Goal: Transaction & Acquisition: Purchase product/service

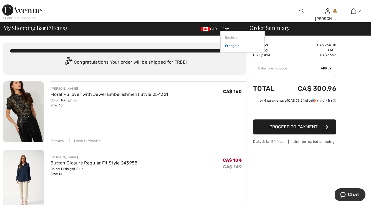
click at [227, 46] on link "Français" at bounding box center [242, 46] width 35 height 8
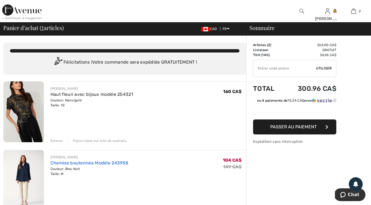
click at [97, 162] on link "Chemise boutonnée Modèle 243958" at bounding box center [89, 162] width 78 height 5
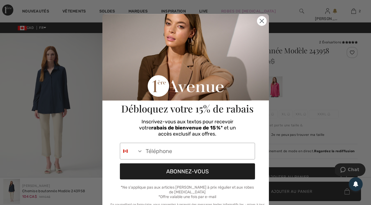
click at [262, 19] on circle "Close dialog" at bounding box center [261, 20] width 9 height 9
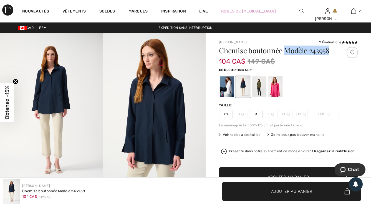
drag, startPoint x: 286, startPoint y: 52, endPoint x: 330, endPoint y: 55, distance: 44.3
click at [330, 55] on div "Chemise boutonnée Modèle 243958" at bounding box center [277, 51] width 116 height 9
copy h1 "Modèle 243958"
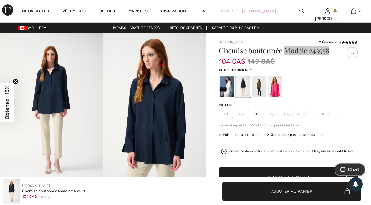
click at [345, 168] on icon "Chat" at bounding box center [342, 170] width 5 height 6
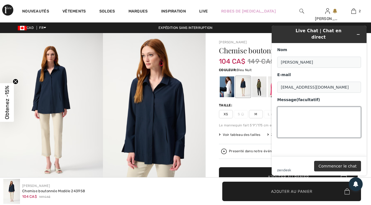
click at [286, 110] on textarea "Message (facultatif)" at bounding box center [319, 122] width 84 height 31
paste textarea "Modèle 243958"
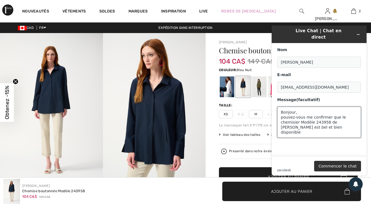
click at [299, 117] on textarea "Bonjour, pouvez-vous me confirmer que le chemisier Modèle 243958 de Joseph Ribk…" at bounding box center [319, 122] width 84 height 31
click at [356, 123] on textarea "Bonjour, pouvez-vous me confirmer que le chemisier Bleu nuit Modèle 243958 de J…" at bounding box center [319, 122] width 84 height 31
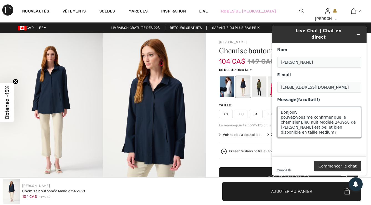
type textarea "Bonjour, pouvez-vous me confirmer que le chemisier Bleu nuit Modèle 243958 de […"
click at [345, 166] on button "Commencer le chat" at bounding box center [337, 166] width 47 height 11
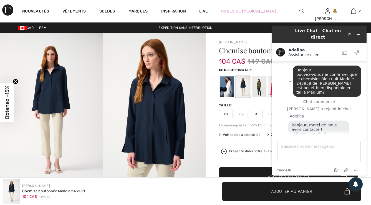
scroll to position [17, 0]
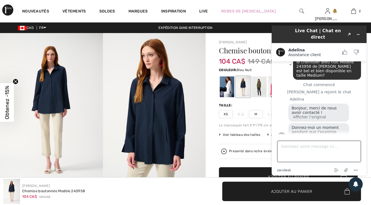
click at [297, 150] on textarea "Saisissez votre message ici..." at bounding box center [318, 151] width 83 height 21
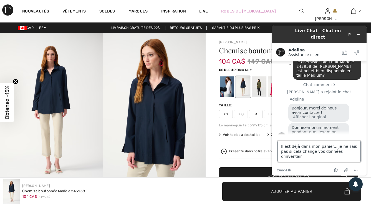
type textarea "Il est déjà dans mon panier... je ne sais pas si cela change vos données d'inve…"
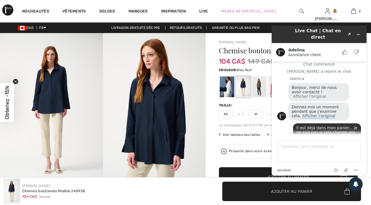
click at [315, 113] on button "Afficher l’original" at bounding box center [318, 115] width 33 height 5
click at [315, 113] on button "Afficher la traduction" at bounding box center [313, 115] width 41 height 5
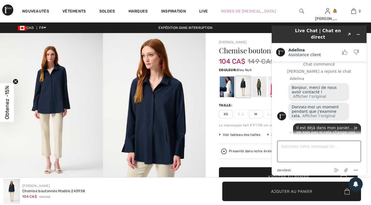
click at [286, 150] on textarea "Saisissez votre message ici..." at bounding box center [318, 151] width 83 height 21
type textarea "Are you still there?"
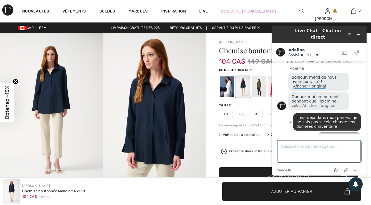
click at [326, 84] on button "Afficher l’original" at bounding box center [309, 86] width 33 height 5
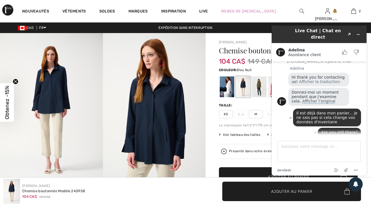
click at [318, 99] on button "Afficher l’original" at bounding box center [318, 101] width 33 height 5
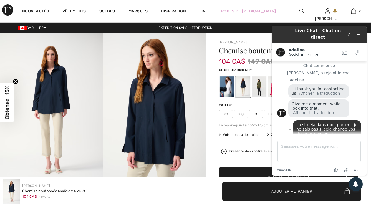
scroll to position [47, 0]
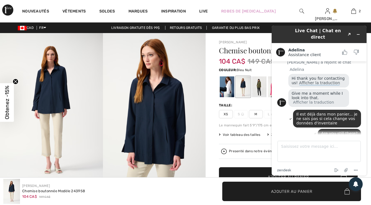
click at [325, 80] on button "Afficher la traduction" at bounding box center [319, 82] width 41 height 5
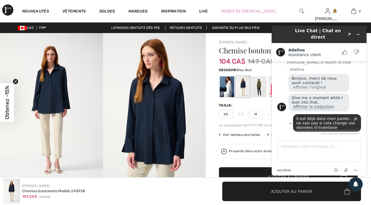
click at [318, 104] on button "Afficher la traduction" at bounding box center [313, 106] width 41 height 5
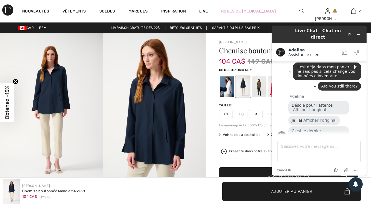
scroll to position [97, 0]
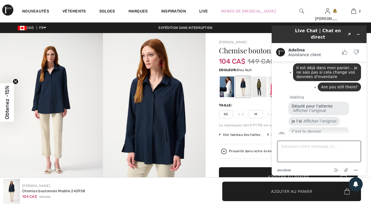
click at [287, 146] on textarea "Saisissez votre message ici..." at bounding box center [318, 151] width 83 height 21
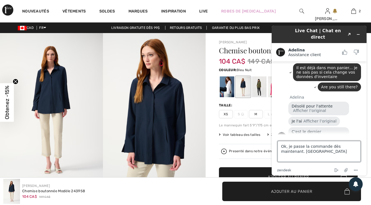
type textarea "Ok, je passe la commande dès maintenant. [GEOGRAPHIC_DATA]."
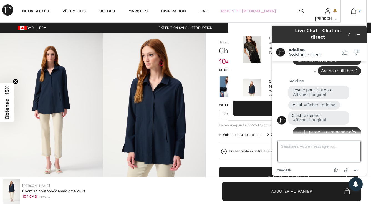
scroll to position [115, 0]
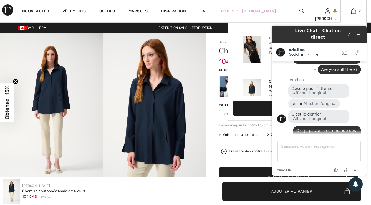
click at [354, 10] on img at bounding box center [353, 11] width 5 height 7
click at [252, 29] on div "Ajouté au panier Frank Lyman Haut Fleuri Avec Bijoux Modèle 254321 160 CA$ Coul…" at bounding box center [296, 48] width 127 height 43
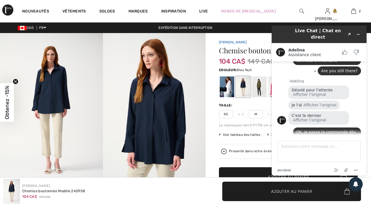
scroll to position [133, 0]
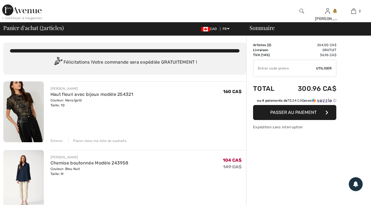
scroll to position [134, 0]
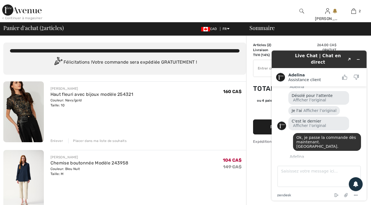
click at [58, 140] on div "Enlever" at bounding box center [56, 140] width 12 height 5
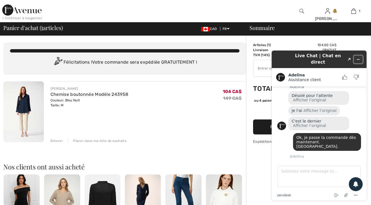
click at [359, 57] on icon "Réduire le widget" at bounding box center [358, 59] width 4 height 4
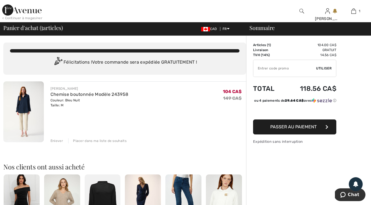
click at [286, 129] on span "Passer au paiement" at bounding box center [293, 126] width 46 height 5
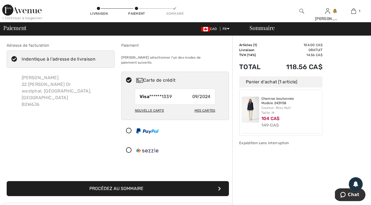
click at [158, 106] on div "Nouvelle carte" at bounding box center [149, 110] width 29 height 9
radio input "true"
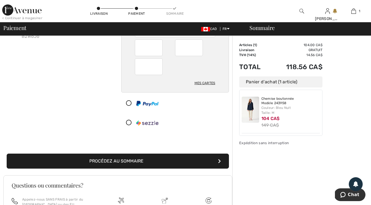
scroll to position [75, 0]
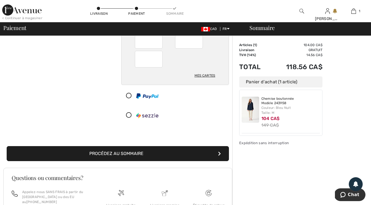
click at [168, 148] on button "Procédez au sommaire" at bounding box center [118, 153] width 222 height 15
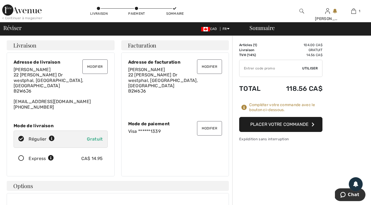
click at [281, 125] on button "Placer votre commande" at bounding box center [280, 124] width 83 height 15
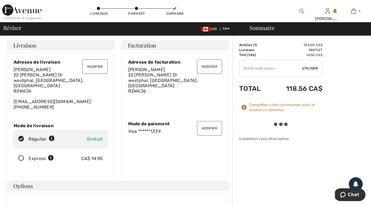
click at [281, 125] on div at bounding box center [281, 124] width 16 height 4
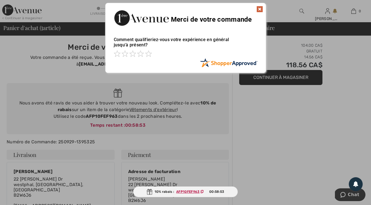
click at [259, 8] on img at bounding box center [259, 9] width 7 height 7
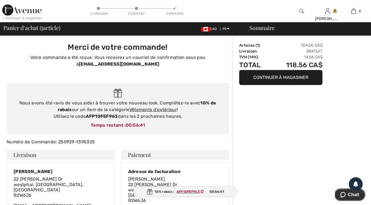
click at [347, 195] on span "Chat" at bounding box center [344, 195] width 8 height 6
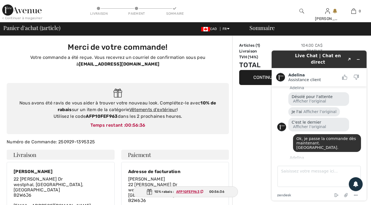
scroll to position [134, 0]
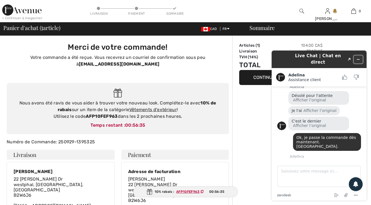
click at [360, 57] on icon "Réduire le widget" at bounding box center [358, 59] width 4 height 4
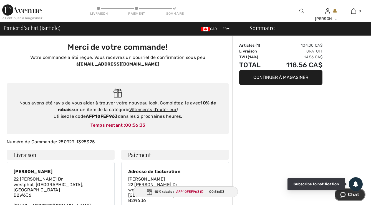
click at [349, 197] on span "Chat" at bounding box center [353, 194] width 11 height 5
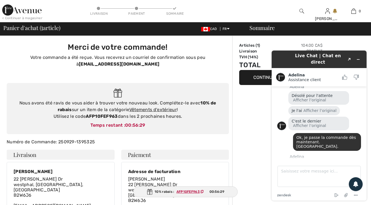
drag, startPoint x: 273, startPoint y: 51, endPoint x: 228, endPoint y: 9, distance: 61.6
click at [267, 46] on html "Live Chat | Chat en direct Created with Sketch. Adelina Assistance client Assis…" at bounding box center [319, 125] width 104 height 159
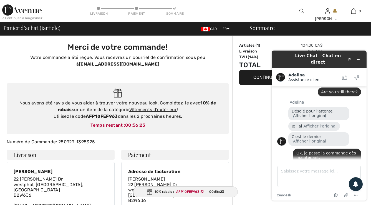
scroll to position [119, 0]
drag, startPoint x: 283, startPoint y: 56, endPoint x: 202, endPoint y: 59, distance: 81.1
click at [267, 59] on html "Live Chat | Chat en direct Created with Sketch. Adelina Assistance client Assis…" at bounding box center [319, 125] width 104 height 159
drag, startPoint x: 278, startPoint y: 57, endPoint x: 223, endPoint y: 59, distance: 54.4
click at [267, 59] on html "Live Chat | Chat en direct Created with Sketch. Adelina Assistance client Assis…" at bounding box center [319, 125] width 104 height 159
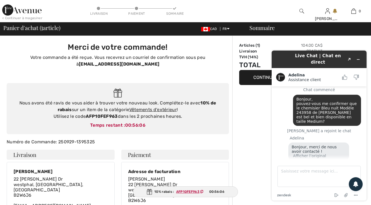
scroll to position [0, 0]
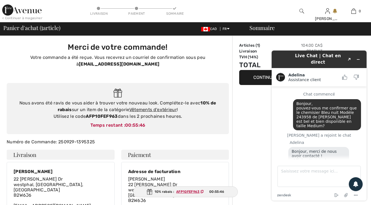
click at [272, 99] on div "Live Chat | Chat en direct Created with Sketch. Adelina Assistance client Assis…" at bounding box center [319, 125] width 95 height 150
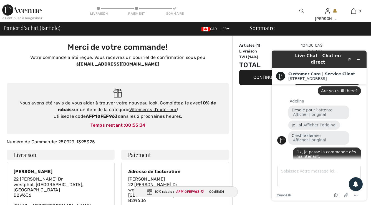
scroll to position [160, 0]
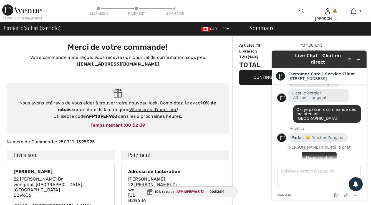
click at [312, 152] on button "Noter ce chat" at bounding box center [319, 157] width 35 height 11
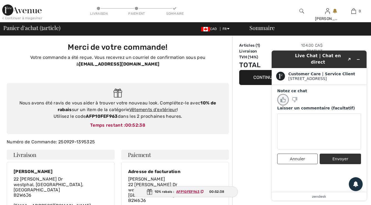
click at [284, 97] on icon "Noter ce chat comme Bon" at bounding box center [283, 99] width 5 height 5
click at [347, 156] on button "Envoyer" at bounding box center [340, 158] width 41 height 11
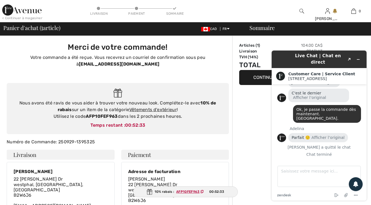
scroll to position [147, 0]
